Goal: Information Seeking & Learning: Learn about a topic

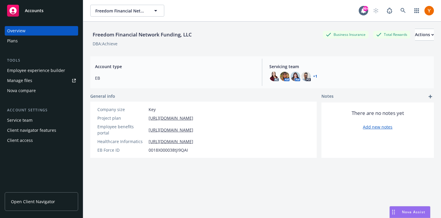
click at [40, 205] on link "Open Client Navigator" at bounding box center [41, 201] width 73 height 19
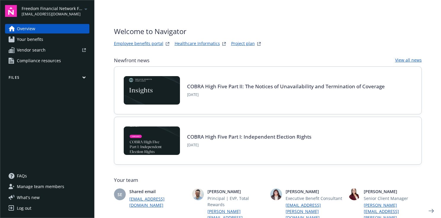
click at [54, 38] on link "Your benefits" at bounding box center [47, 39] width 84 height 9
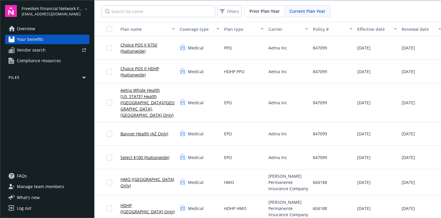
click at [216, 28] on icon "button" at bounding box center [217, 29] width 3 height 2
click at [195, 31] on div "Coverage type" at bounding box center [196, 29] width 33 height 6
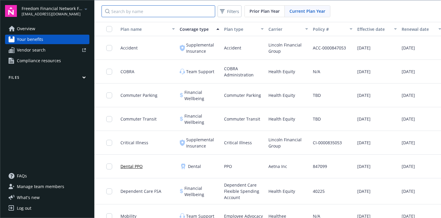
click at [170, 14] on input "Search by name" at bounding box center [159, 11] width 114 height 12
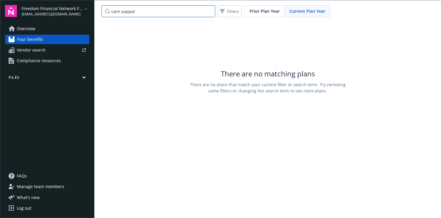
type input "care support"
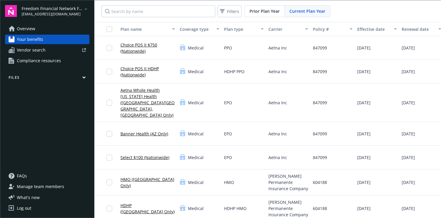
click at [136, 48] on link "Choice POS II $750 (Nationwide)" at bounding box center [147, 48] width 54 height 12
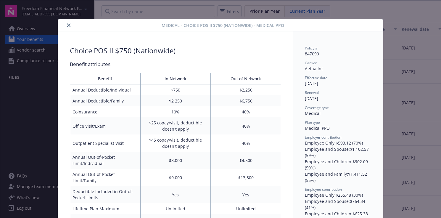
click at [70, 26] on icon "close" at bounding box center [69, 25] width 4 height 4
